Goal: Information Seeking & Learning: Learn about a topic

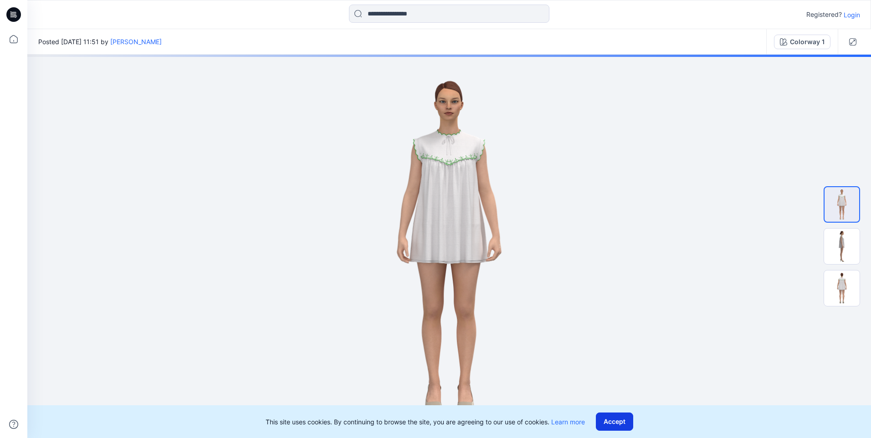
click at [619, 417] on button "Accept" at bounding box center [614, 422] width 37 height 18
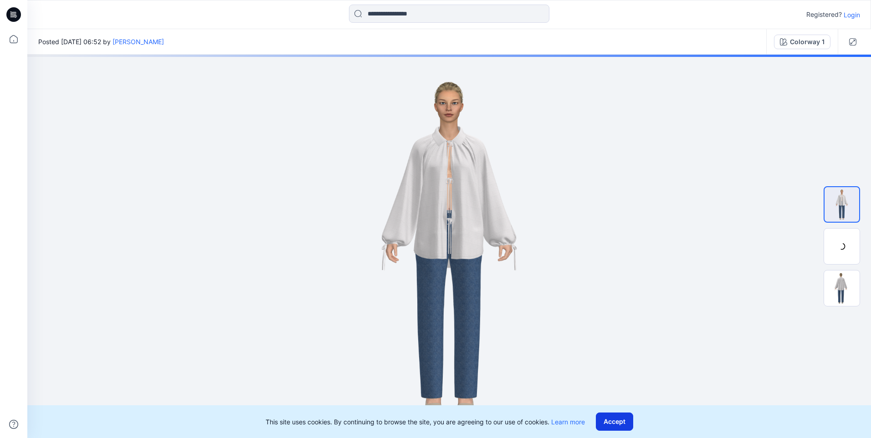
click at [622, 425] on button "Accept" at bounding box center [614, 422] width 37 height 18
